Goal: Navigation & Orientation: Find specific page/section

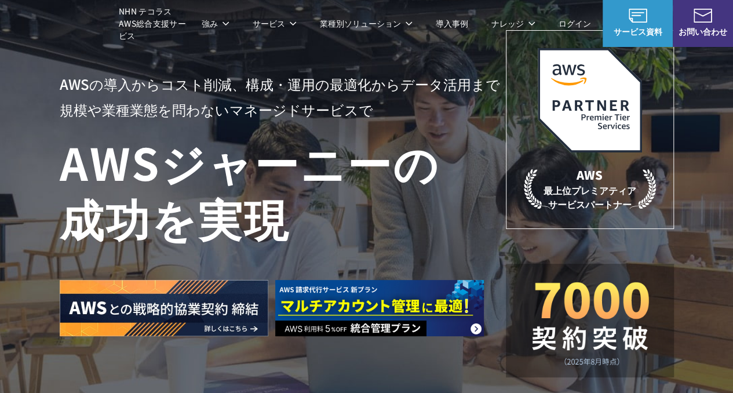
click at [229, 249] on div at bounding box center [278, 290] width 437 height 91
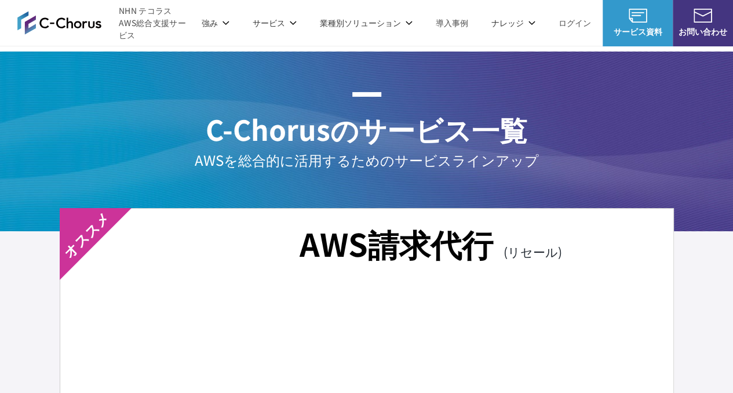
scroll to position [1924, 0]
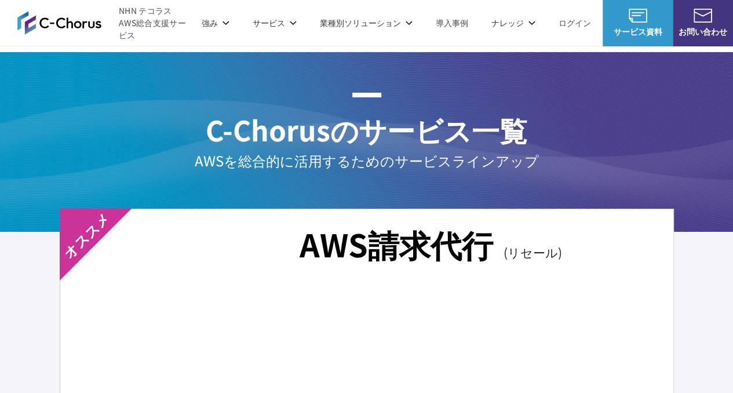
click at [147, 16] on span "NHN テコラス AWS総合支援サービス" at bounding box center [154, 23] width 71 height 37
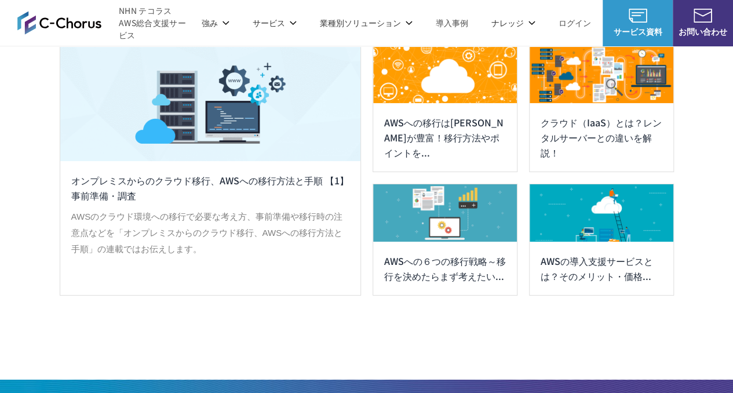
scroll to position [6341, 0]
